Goal: Find specific page/section: Find specific page/section

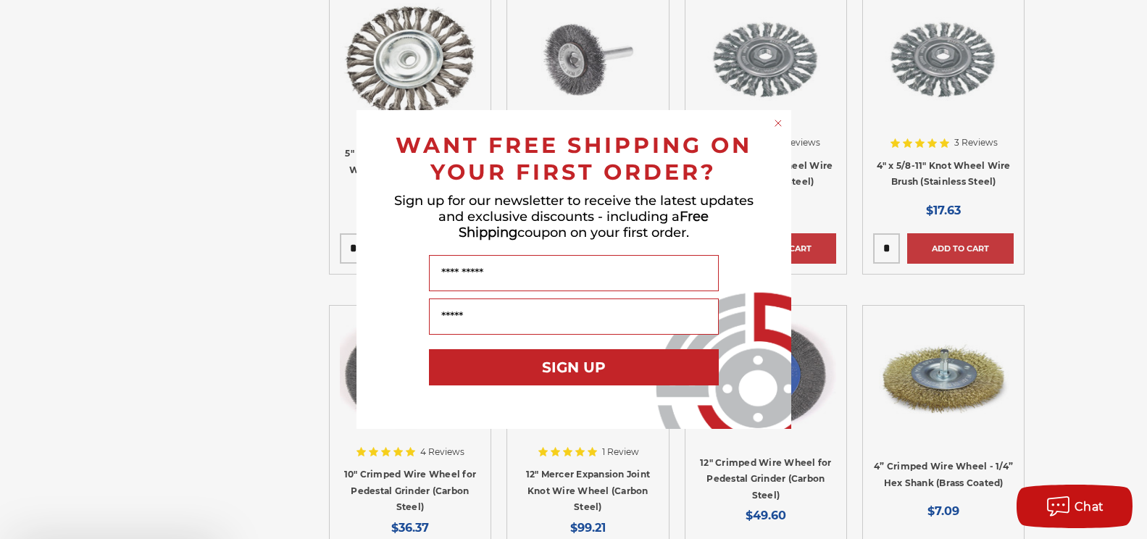
scroll to position [1812, 0]
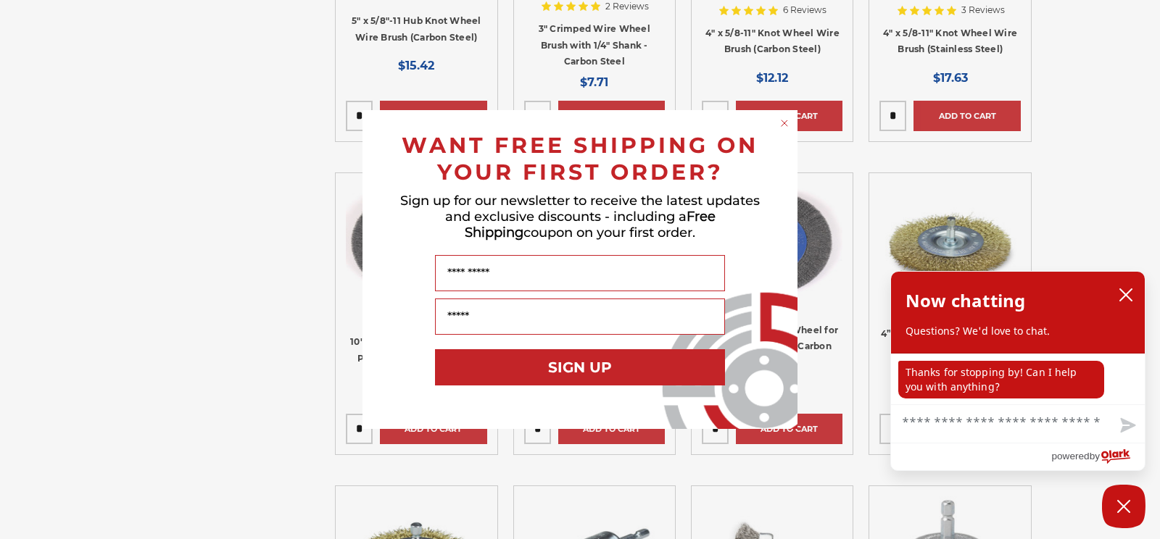
click at [784, 121] on circle "Close dialog" at bounding box center [785, 124] width 14 height 14
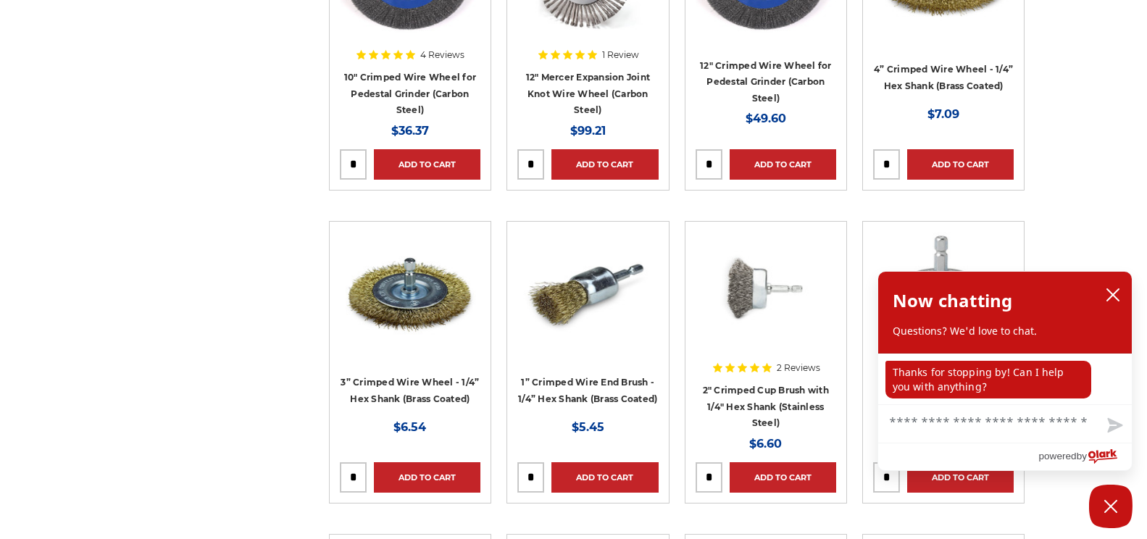
scroll to position [2102, 0]
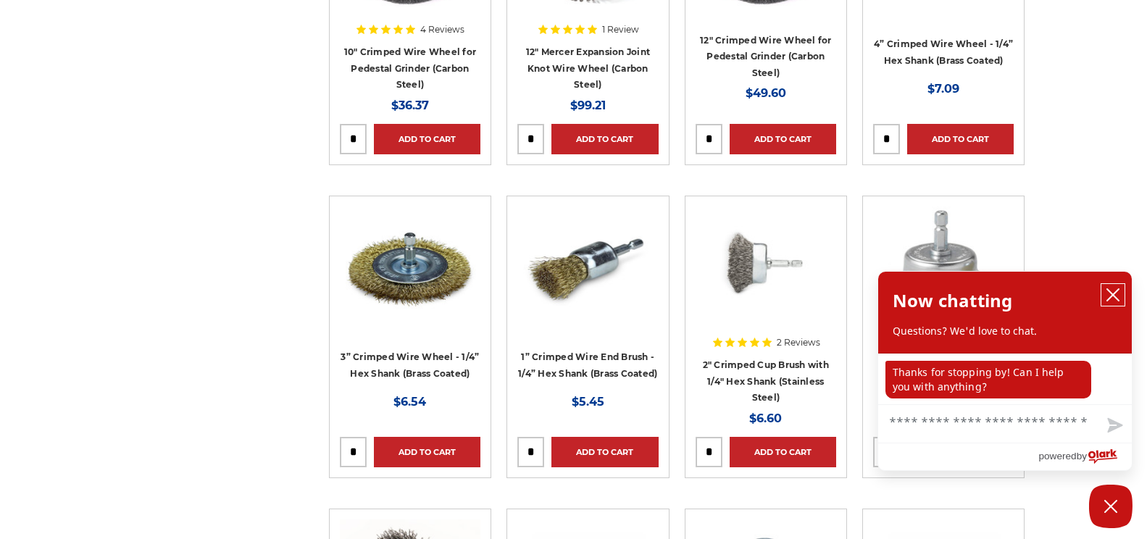
click at [1108, 290] on icon "close chatbox" at bounding box center [1114, 295] width 12 height 12
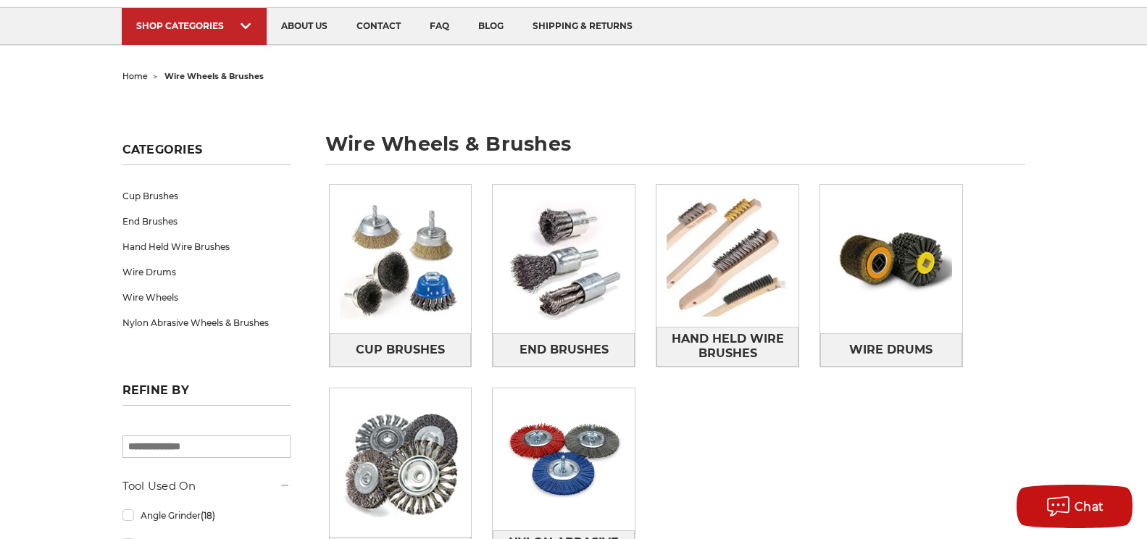
scroll to position [72, 0]
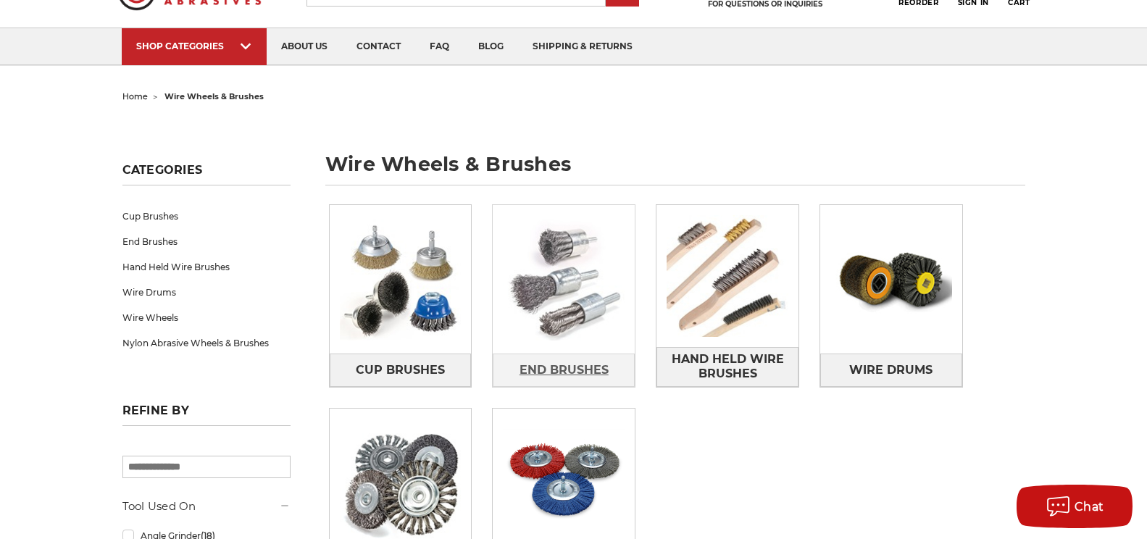
click at [571, 354] on link "End Brushes" at bounding box center [564, 370] width 142 height 33
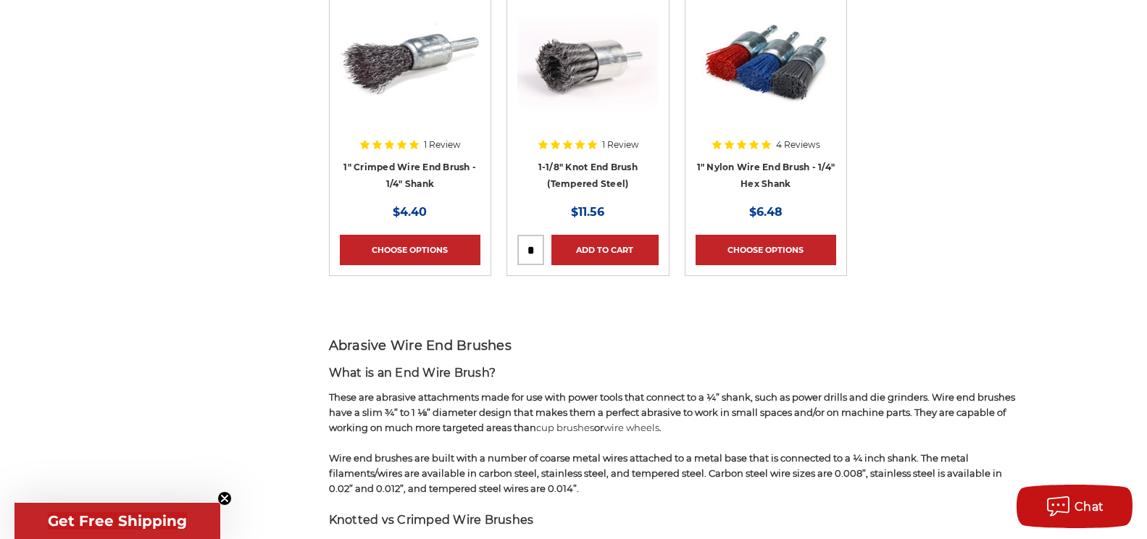
scroll to position [652, 0]
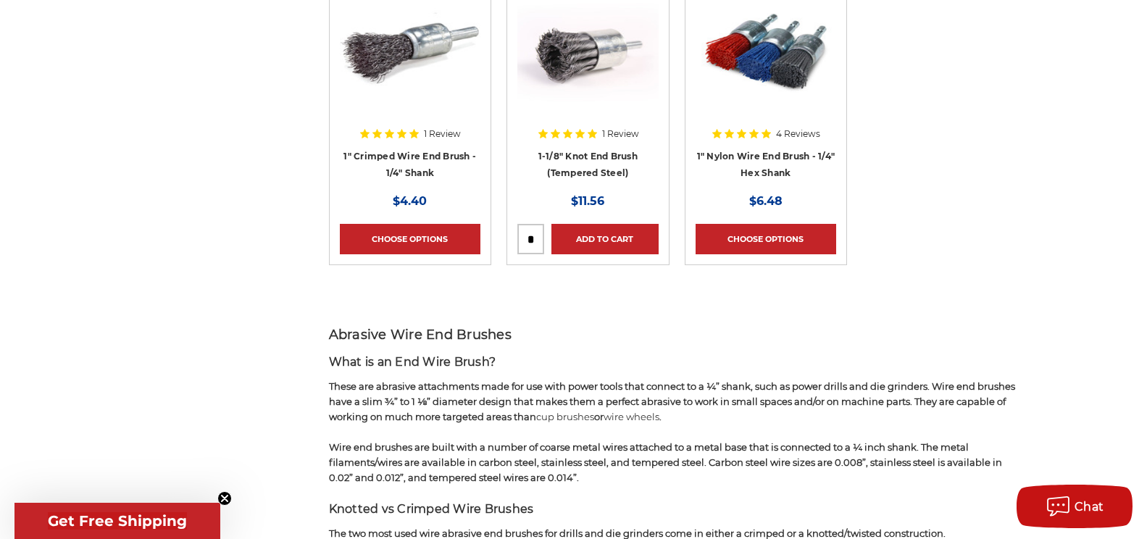
click at [223, 502] on circle "Close teaser" at bounding box center [225, 499] width 14 height 14
